Goal: Find specific page/section: Find specific page/section

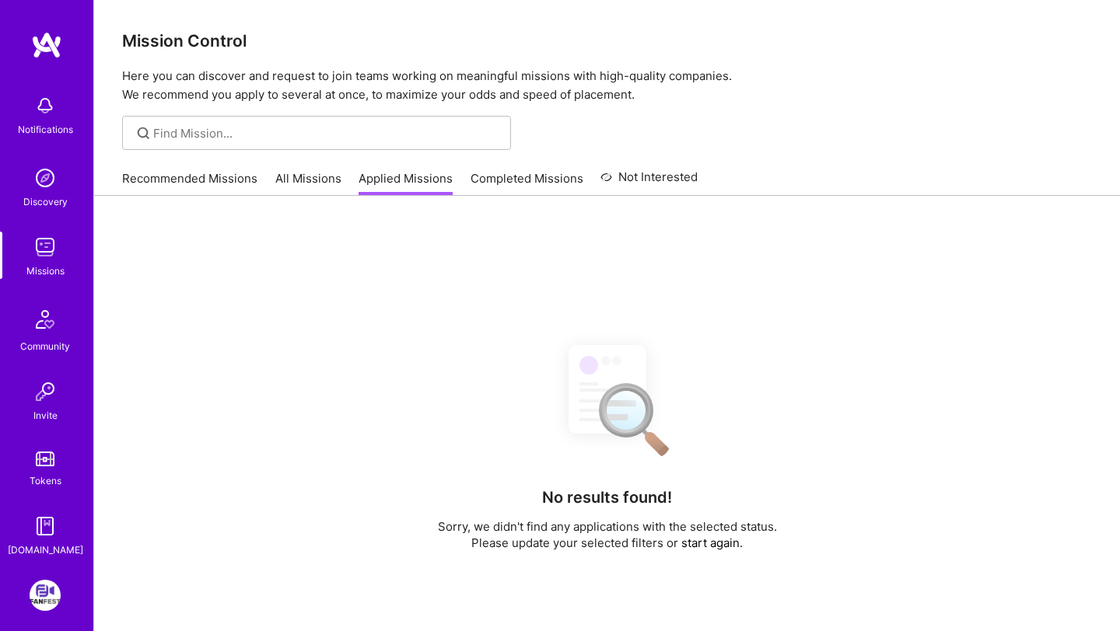
click at [57, 607] on link "FanFest: Media Engagement Platform" at bounding box center [45, 595] width 39 height 31
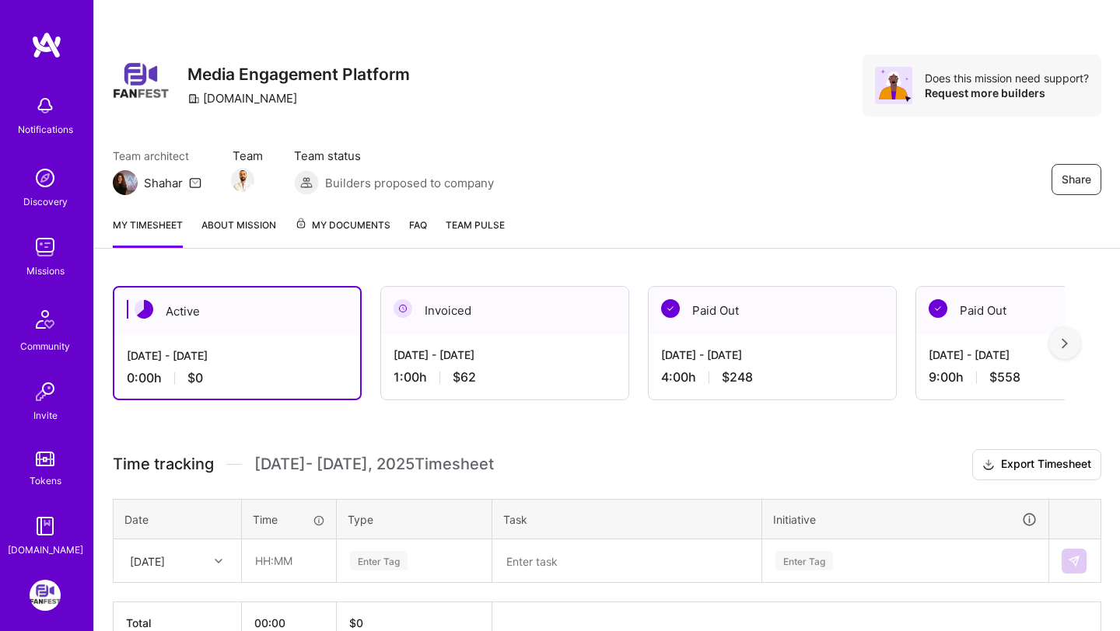
scroll to position [64, 0]
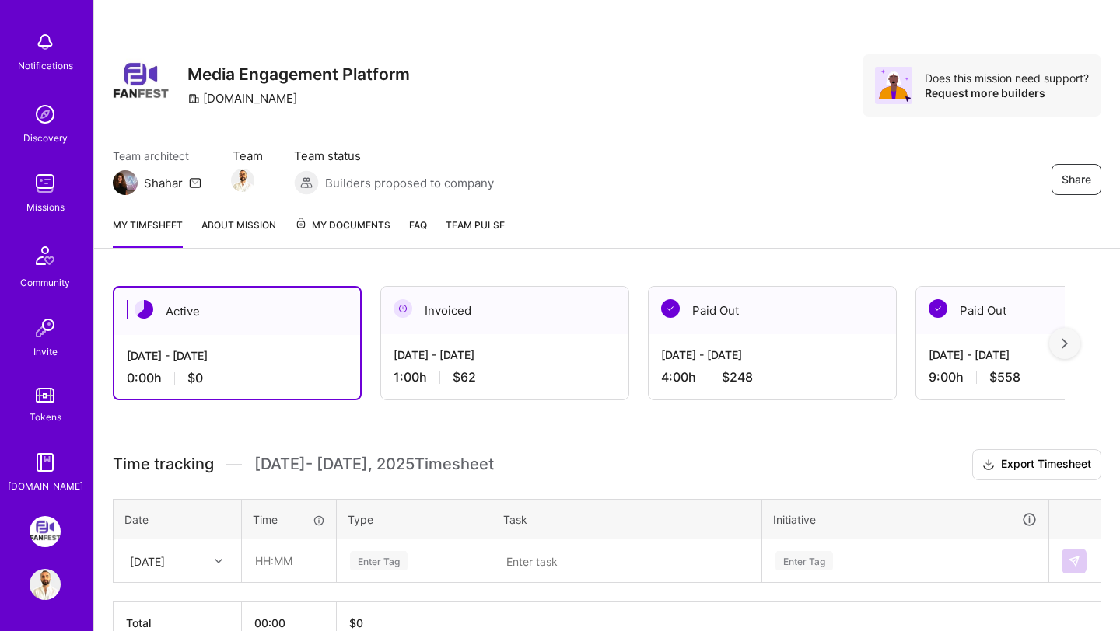
click at [47, 208] on div "Missions" at bounding box center [45, 207] width 38 height 16
